Goal: Task Accomplishment & Management: Manage account settings

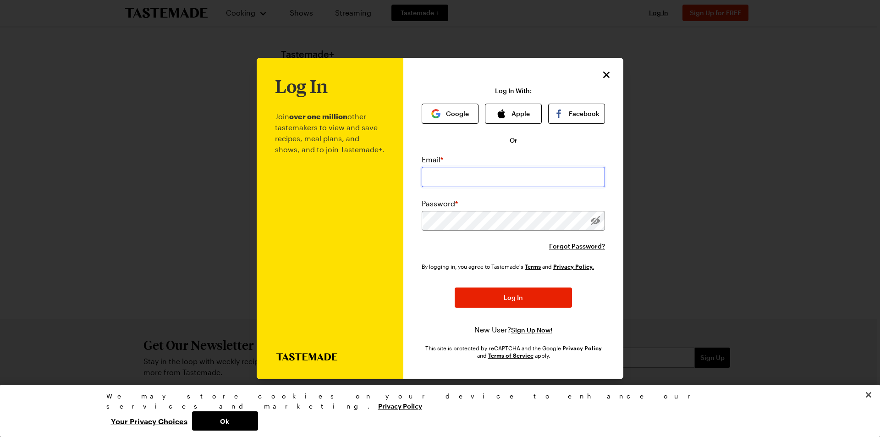
click at [449, 178] on input "email" at bounding box center [513, 177] width 183 height 20
type input "[EMAIL_ADDRESS][DOMAIN_NAME]"
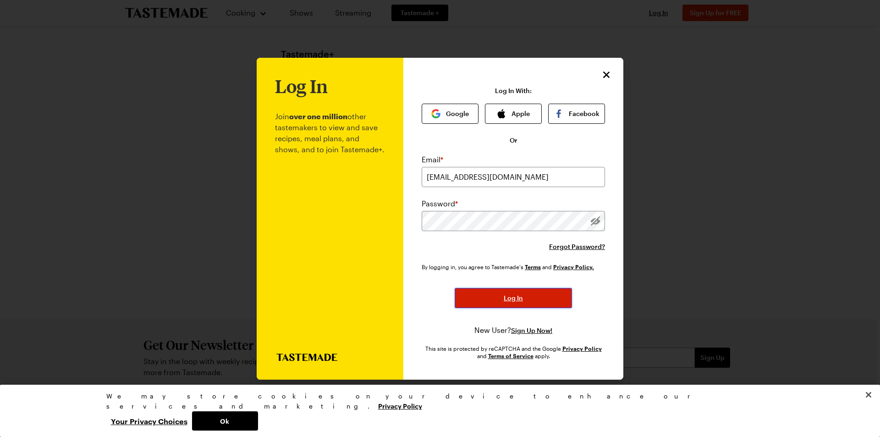
click at [528, 297] on button "Log In" at bounding box center [513, 298] width 117 height 20
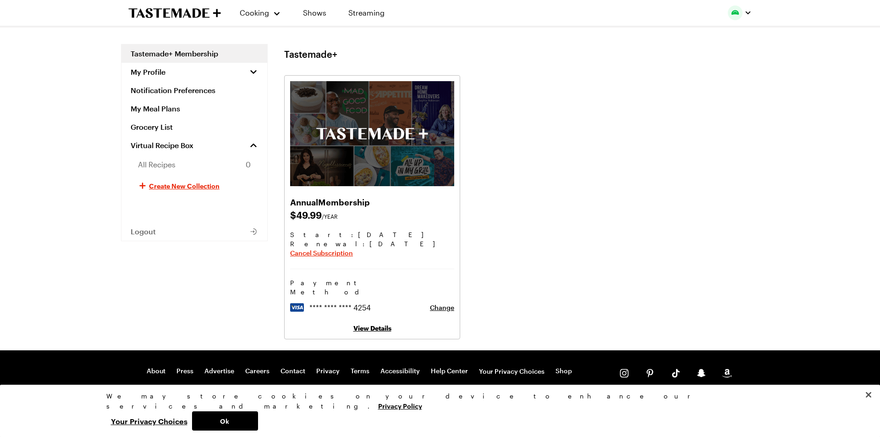
click at [374, 324] on link "View Details" at bounding box center [372, 328] width 38 height 8
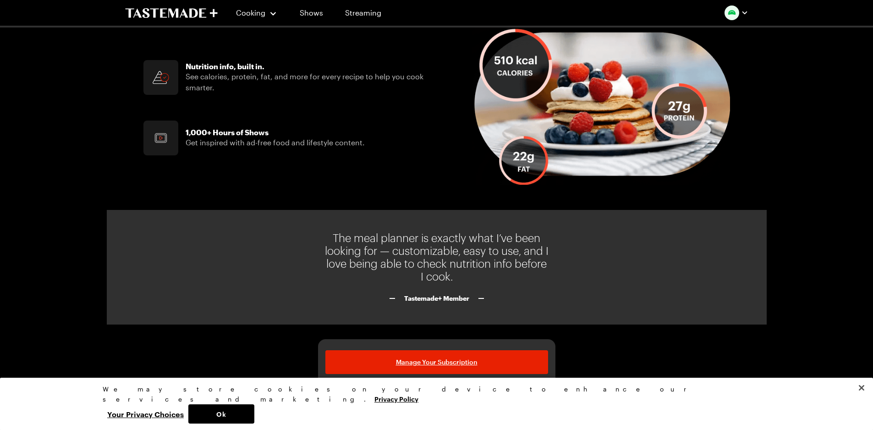
scroll to position [665, 0]
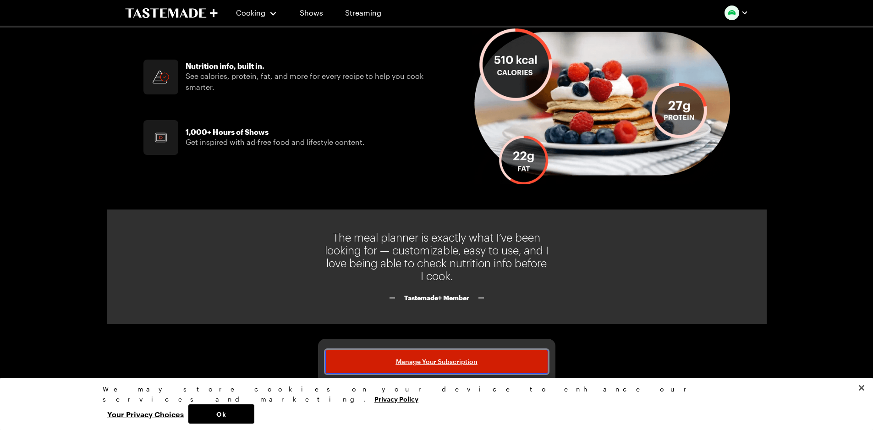
click at [419, 358] on span "Manage Your Subscription" at bounding box center [437, 361] width 82 height 9
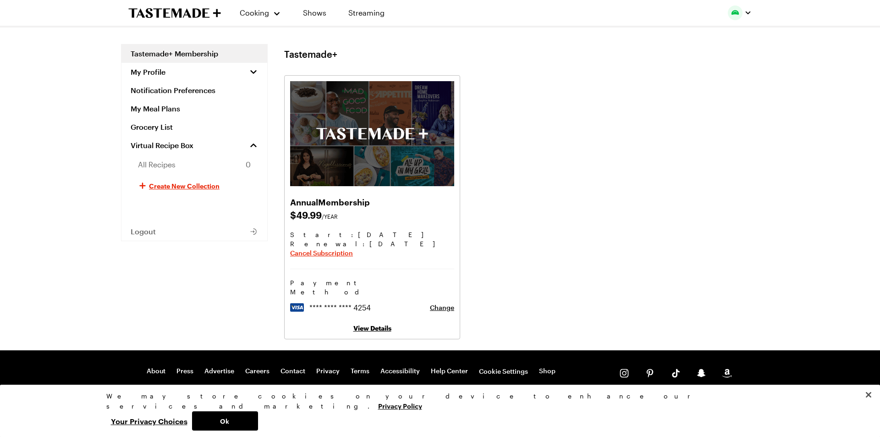
click at [367, 324] on link "View Details" at bounding box center [372, 328] width 38 height 8
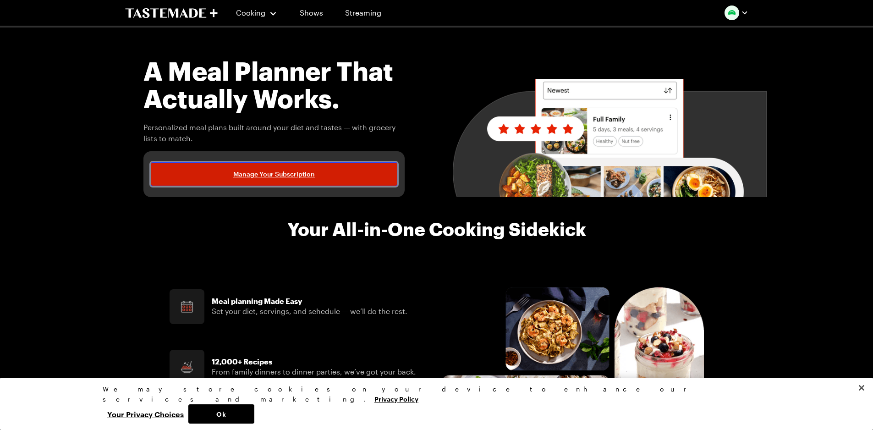
click at [307, 174] on span "Manage Your Subscription" at bounding box center [274, 174] width 82 height 9
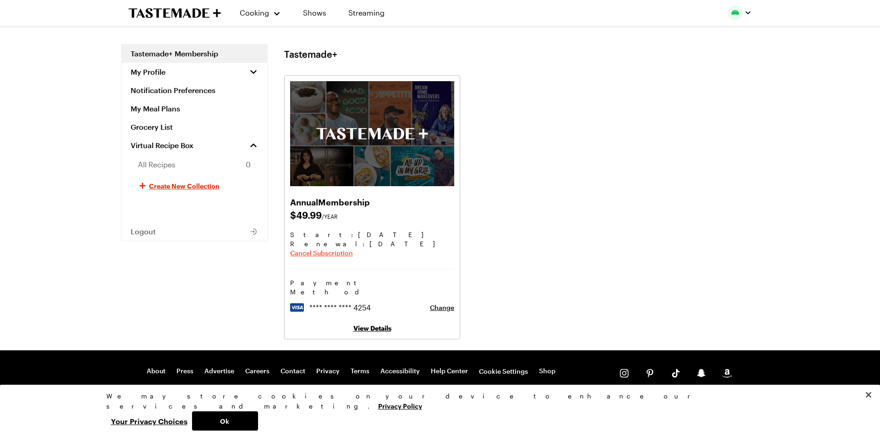
click at [347, 254] on span "Cancel Subscription" at bounding box center [321, 252] width 63 height 9
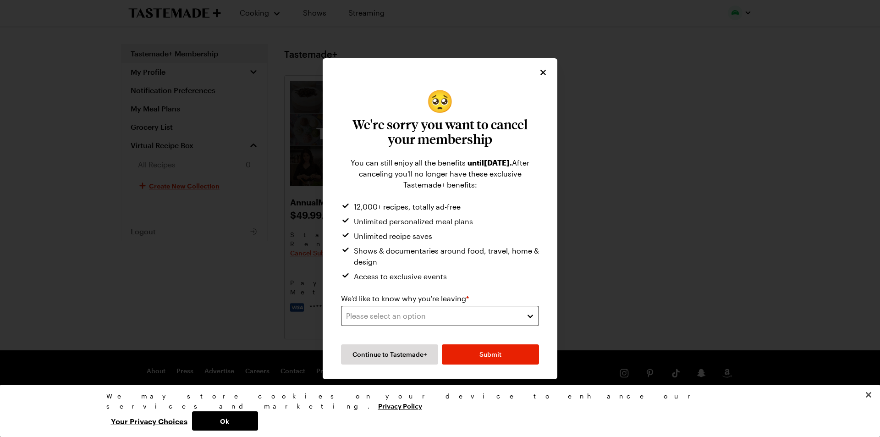
click at [506, 311] on div "Please select an option" at bounding box center [433, 315] width 174 height 11
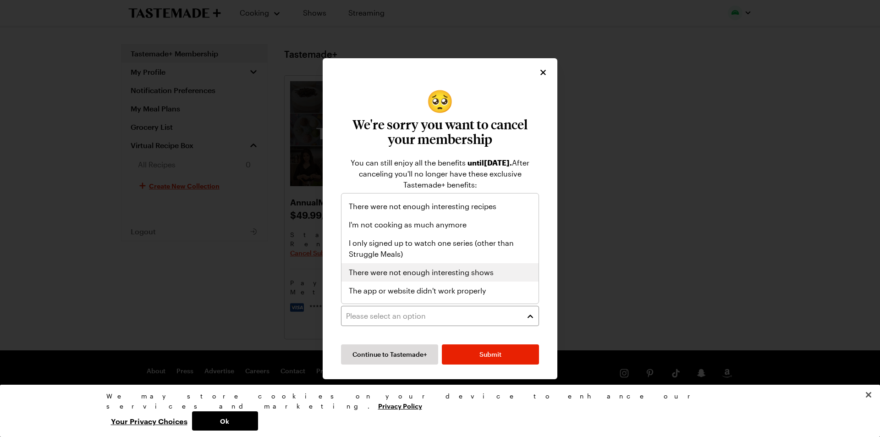
scroll to position [106, 0]
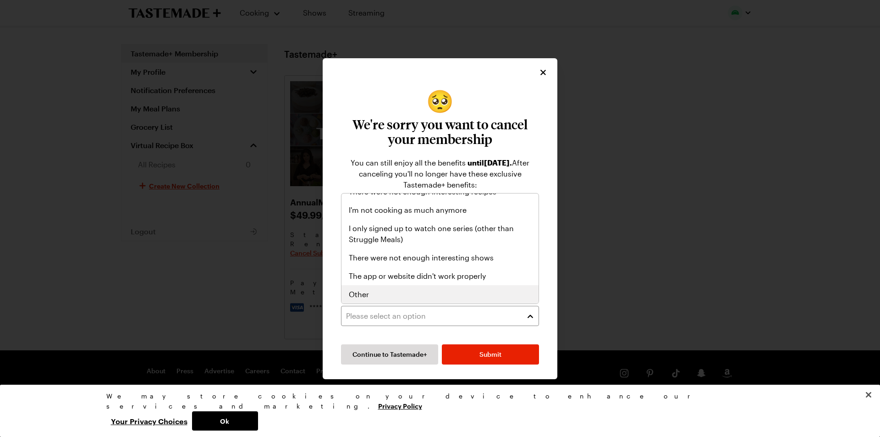
click at [352, 293] on span "Other" at bounding box center [359, 294] width 20 height 11
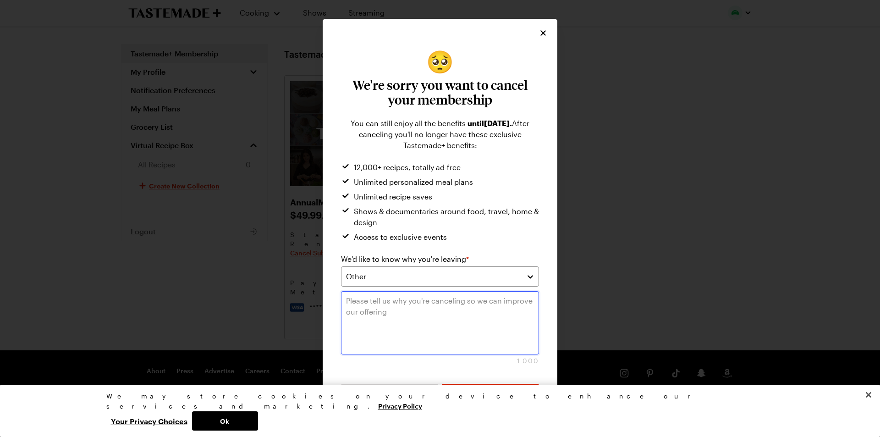
click at [369, 307] on textarea at bounding box center [440, 322] width 198 height 63
type textarea "I can no longer afford the membership."
click at [492, 396] on span "Submit" at bounding box center [490, 393] width 22 height 9
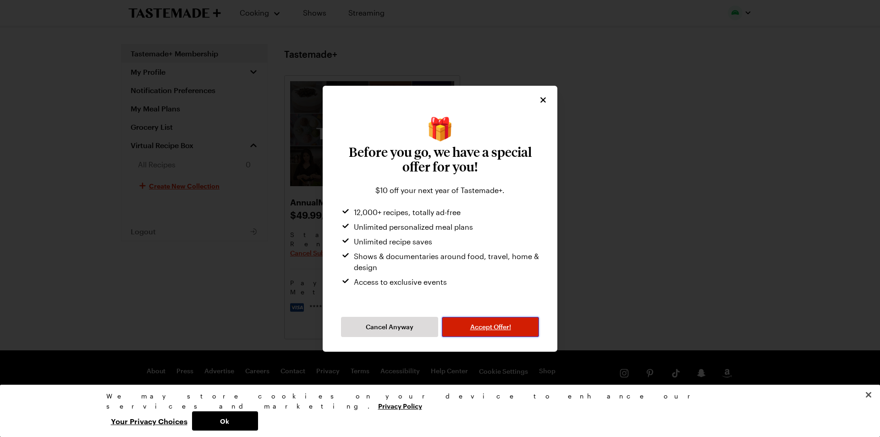
click at [479, 330] on span "Accept Offer!" at bounding box center [490, 326] width 41 height 9
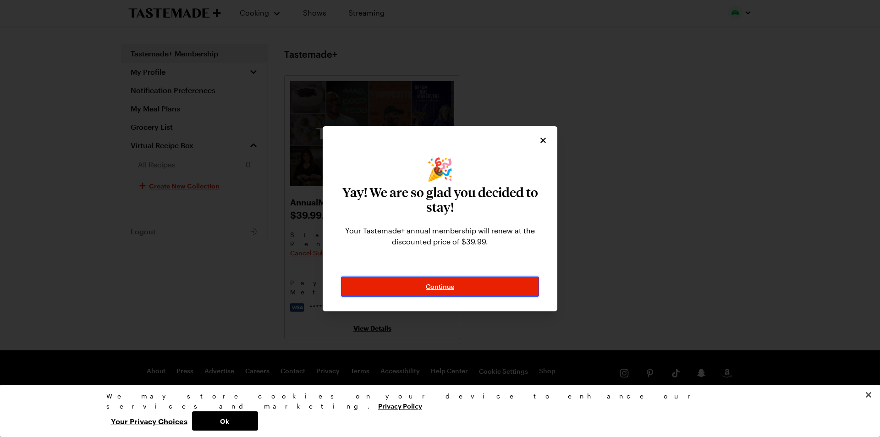
click at [436, 285] on span "Continue" at bounding box center [440, 286] width 28 height 9
